Goal: Information Seeking & Learning: Find specific fact

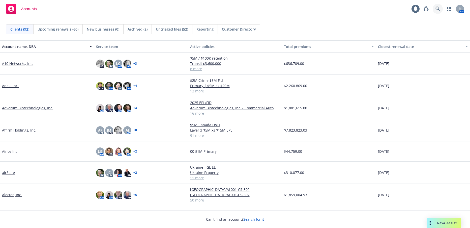
click at [436, 8] on icon at bounding box center [438, 9] width 5 height 5
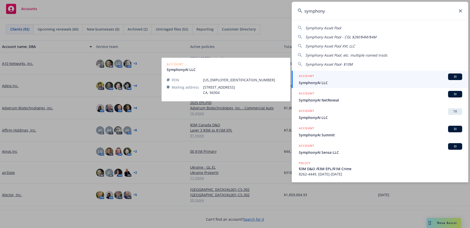
type input "symphony"
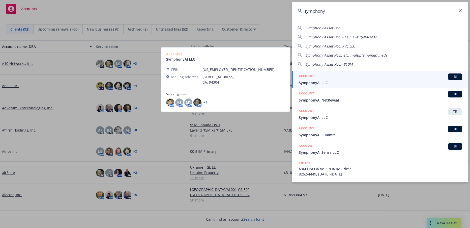
click at [311, 83] on span "SymphonyAI LLC" at bounding box center [380, 82] width 163 height 5
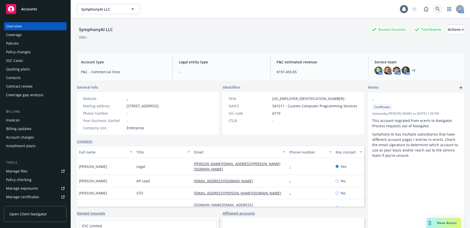
click at [436, 10] on icon at bounding box center [438, 9] width 5 height 5
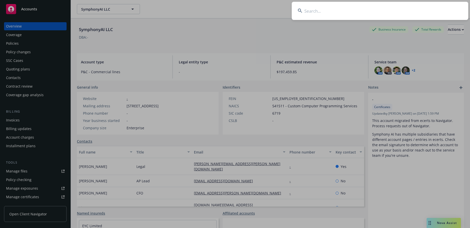
click at [311, 9] on input at bounding box center [380, 11] width 177 height 18
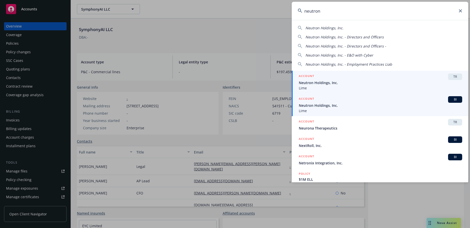
type input "neutron"
click at [323, 105] on span "Neutron Holdings, Inc." at bounding box center [380, 105] width 163 height 5
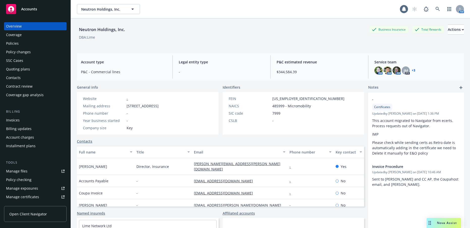
click at [16, 121] on div "Invoices" at bounding box center [13, 120] width 14 height 8
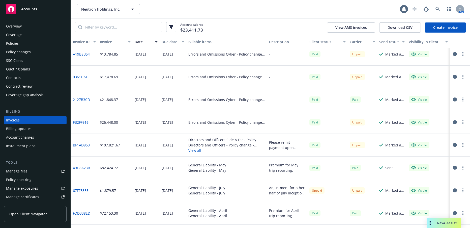
scroll to position [76, 0]
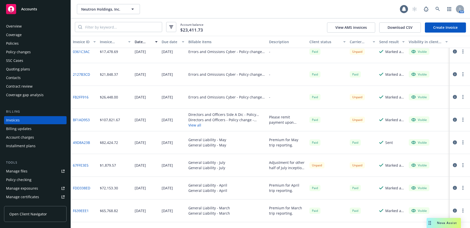
click at [192, 125] on button "View all" at bounding box center [226, 124] width 77 height 5
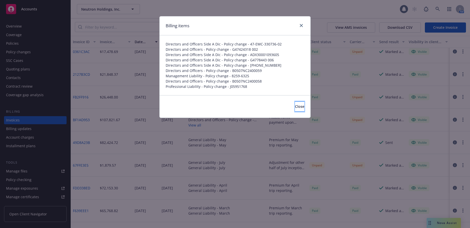
click at [295, 107] on span "Close" at bounding box center [299, 106] width 9 height 5
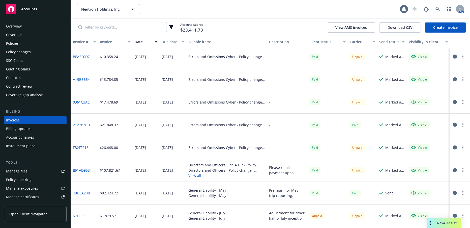
scroll to position [0, 0]
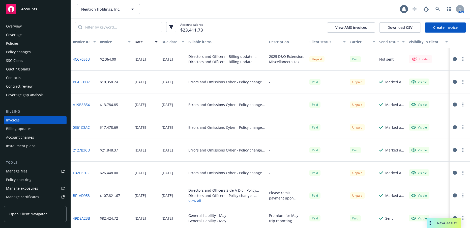
click at [84, 60] on link "4CC7036B" at bounding box center [81, 58] width 17 height 5
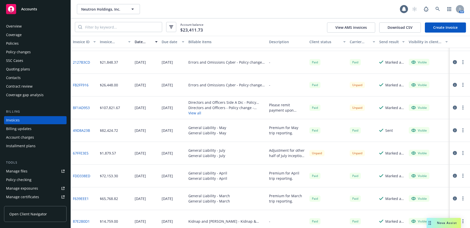
scroll to position [101, 0]
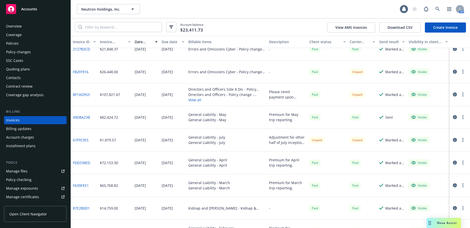
click at [83, 95] on link "BF1AD953" at bounding box center [81, 94] width 17 height 5
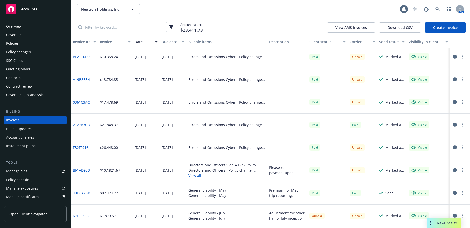
scroll to position [0, 0]
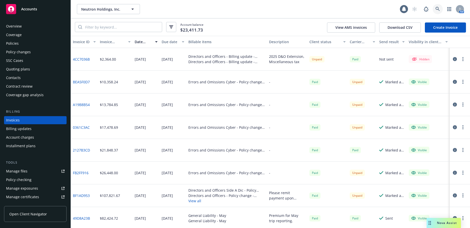
click at [436, 9] on icon at bounding box center [438, 9] width 4 height 4
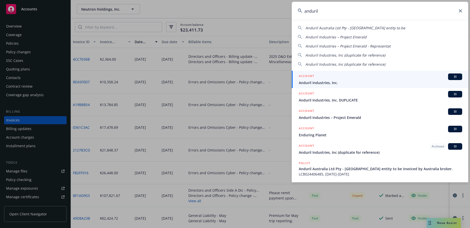
type input "anduril"
click at [328, 81] on span "Anduril Industries, Inc." at bounding box center [380, 82] width 163 height 5
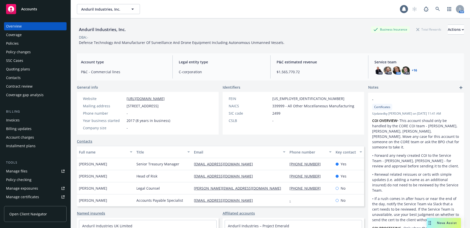
click at [13, 43] on div "Policies" at bounding box center [12, 43] width 13 height 8
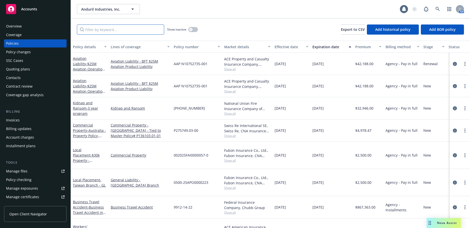
click at [101, 31] on input "Filter by keyword..." at bounding box center [120, 29] width 87 height 10
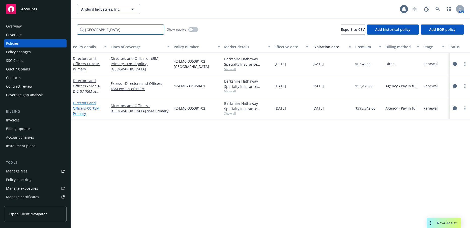
type input "berkshire"
click at [78, 107] on link "Directors and Officers - 00 $5M Primary" at bounding box center [86, 107] width 27 height 15
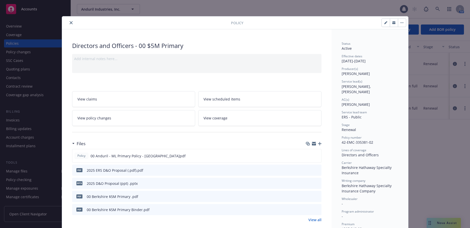
click at [70, 23] on icon "close" at bounding box center [71, 22] width 3 height 3
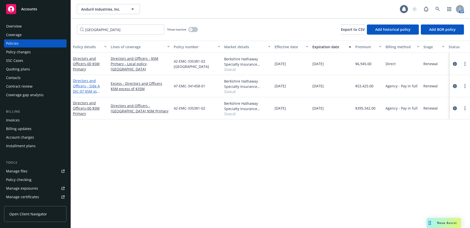
click at [84, 88] on link "Directors and Officers - Side A DIC - 07 $5M xs $35M Excess" at bounding box center [86, 88] width 27 height 21
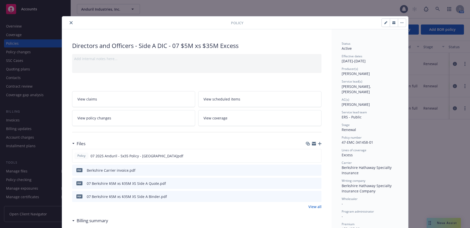
click at [70, 23] on icon "close" at bounding box center [71, 22] width 3 height 3
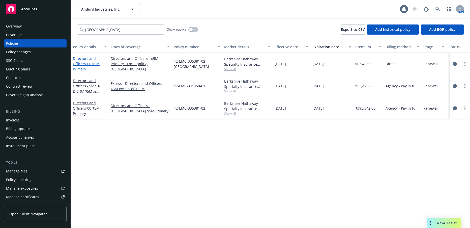
click at [87, 63] on span "- 00 $5M Primary" at bounding box center [86, 66] width 27 height 10
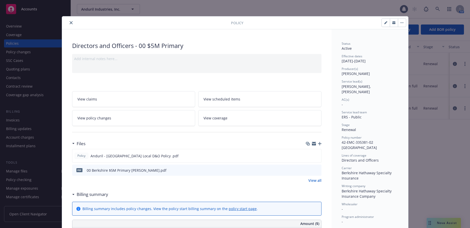
click at [384, 22] on icon "button" at bounding box center [385, 22] width 3 height 3
select select "RENEWAL"
select select "other"
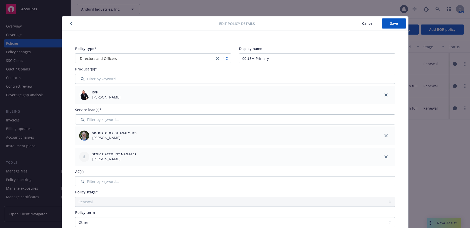
click at [70, 24] on icon "button" at bounding box center [71, 23] width 2 height 3
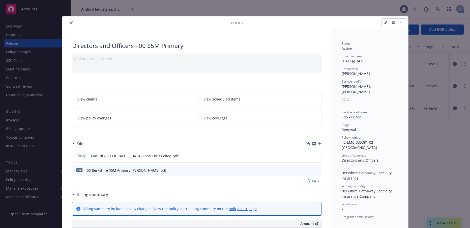
click at [70, 22] on icon "close" at bounding box center [71, 22] width 3 height 3
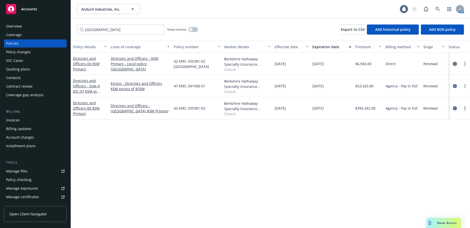
click at [455, 64] on icon "circleInformation" at bounding box center [455, 64] width 4 height 4
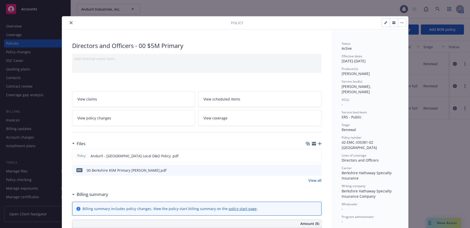
scroll to position [15, 0]
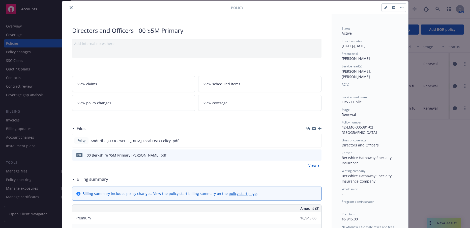
click at [70, 8] on icon "close" at bounding box center [71, 7] width 3 height 3
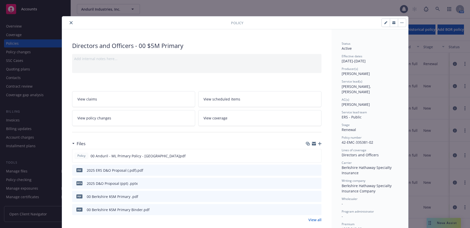
click at [384, 21] on icon "button" at bounding box center [385, 22] width 3 height 3
select select "RENEWAL"
select select "other"
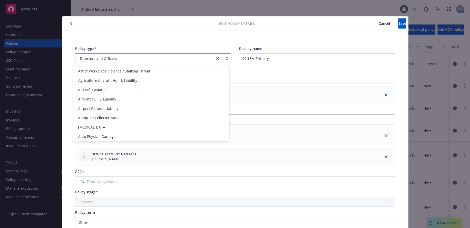
click at [225, 58] on div at bounding box center [223, 58] width 16 height 6
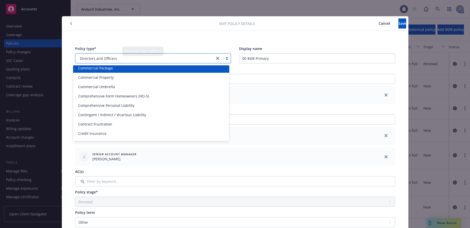
click at [194, 36] on div "Policy type* option Commercial Package focused, 25 of 145. 145 results availabl…" at bounding box center [235, 224] width 346 height 387
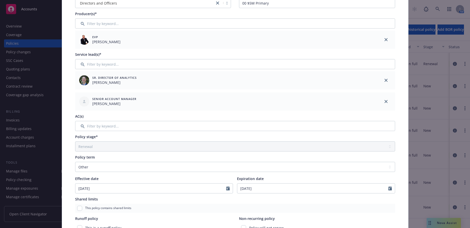
scroll to position [0, 0]
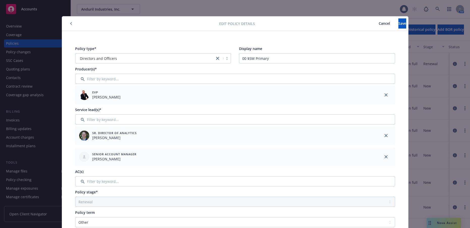
click at [70, 22] on icon "button" at bounding box center [71, 23] width 2 height 3
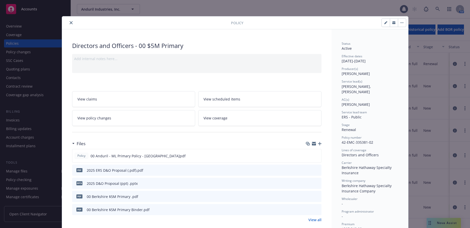
click at [70, 22] on icon "close" at bounding box center [71, 22] width 3 height 3
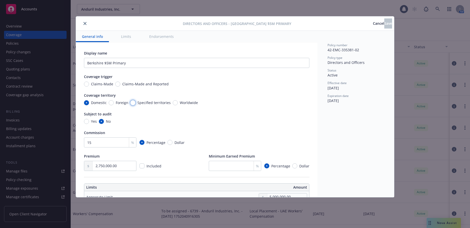
click at [133, 103] on input "Specified territories" at bounding box center [132, 102] width 5 height 5
radio input "true"
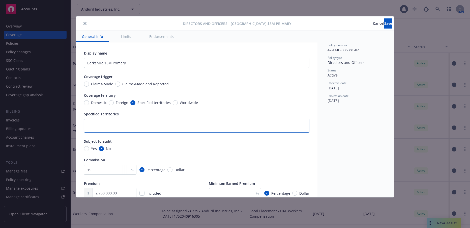
click at [180, 125] on textarea at bounding box center [196, 126] width 225 height 14
type textarea "x"
type textarea "A"
type textarea "x"
type textarea "Au"
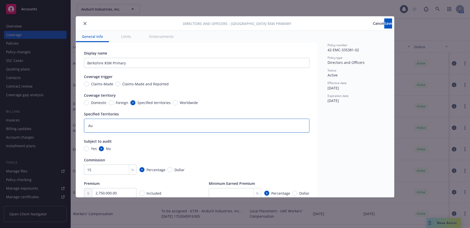
type textarea "x"
type textarea "Aus"
type textarea "x"
type textarea "Aust"
type textarea "x"
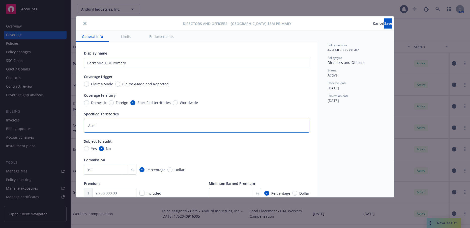
type textarea "Austr"
type textarea "x"
type textarea "Austra"
type textarea "x"
type textarea "Australi"
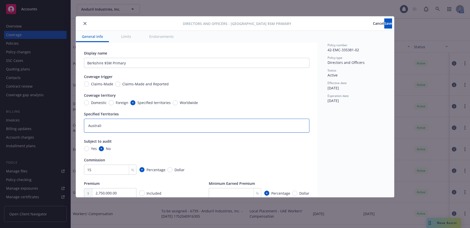
type textarea "x"
type textarea "Australia"
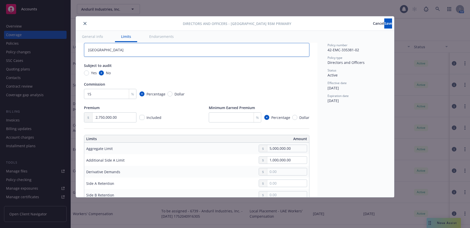
scroll to position [27, 0]
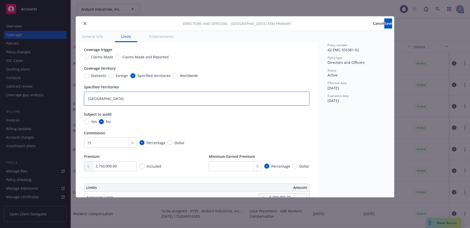
type textarea "x"
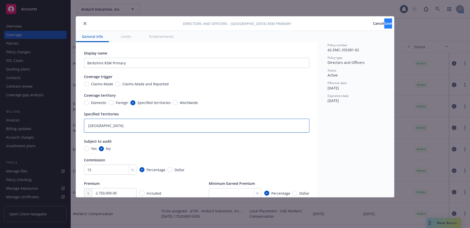
type textarea "Australia"
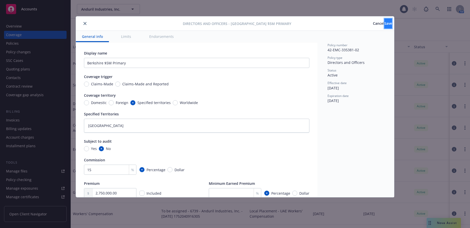
click at [384, 24] on span "Save" at bounding box center [388, 23] width 8 height 5
type textarea "x"
radio input "false"
radio input "true"
type textarea "x"
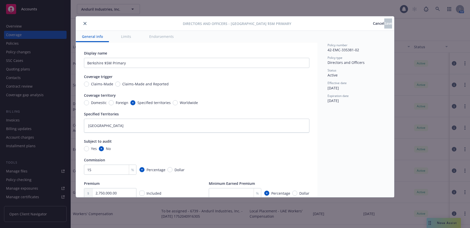
click at [85, 24] on icon "close" at bounding box center [84, 23] width 3 height 3
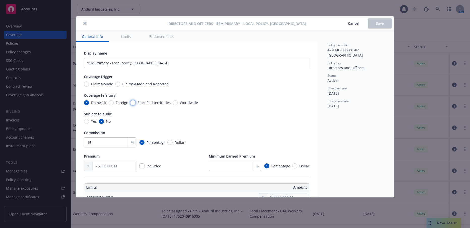
click at [131, 103] on input "Specified territories" at bounding box center [132, 102] width 5 height 5
radio input "true"
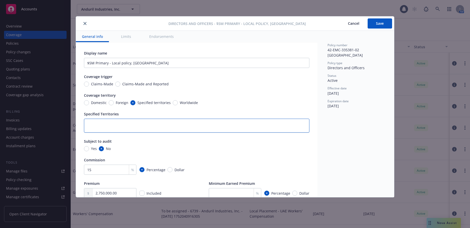
click at [149, 124] on textarea at bounding box center [196, 126] width 225 height 14
type textarea "A"
type textarea "x"
type textarea "Au"
type textarea "x"
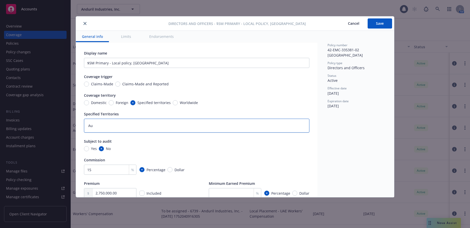
type textarea "Aus"
type textarea "x"
type textarea "Aust"
type textarea "x"
type textarea "Austr"
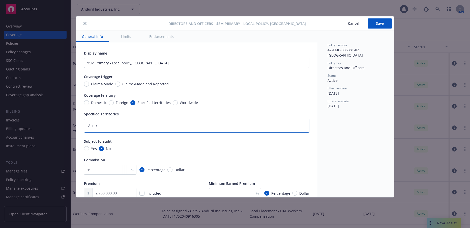
type textarea "x"
type textarea "Austral"
type textarea "x"
type textarea "Australi"
type textarea "x"
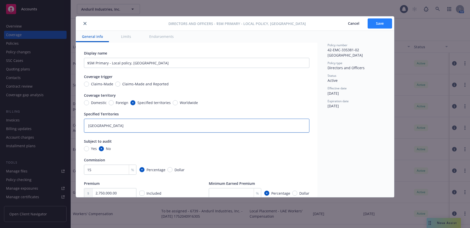
type textarea "[GEOGRAPHIC_DATA]"
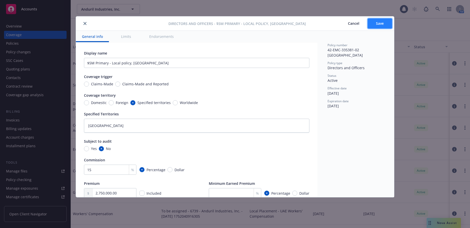
click at [382, 23] on span "Save" at bounding box center [380, 23] width 8 height 5
type textarea "x"
click at [86, 23] on icon "close" at bounding box center [84, 23] width 3 height 3
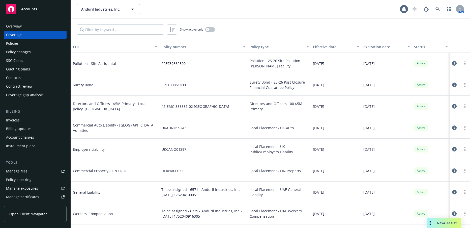
click at [15, 44] on div "Policies" at bounding box center [12, 43] width 13 height 8
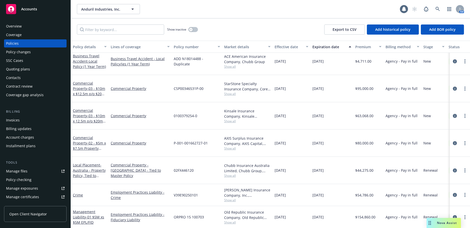
scroll to position [378, 0]
